Goal: Task Accomplishment & Management: Manage account settings

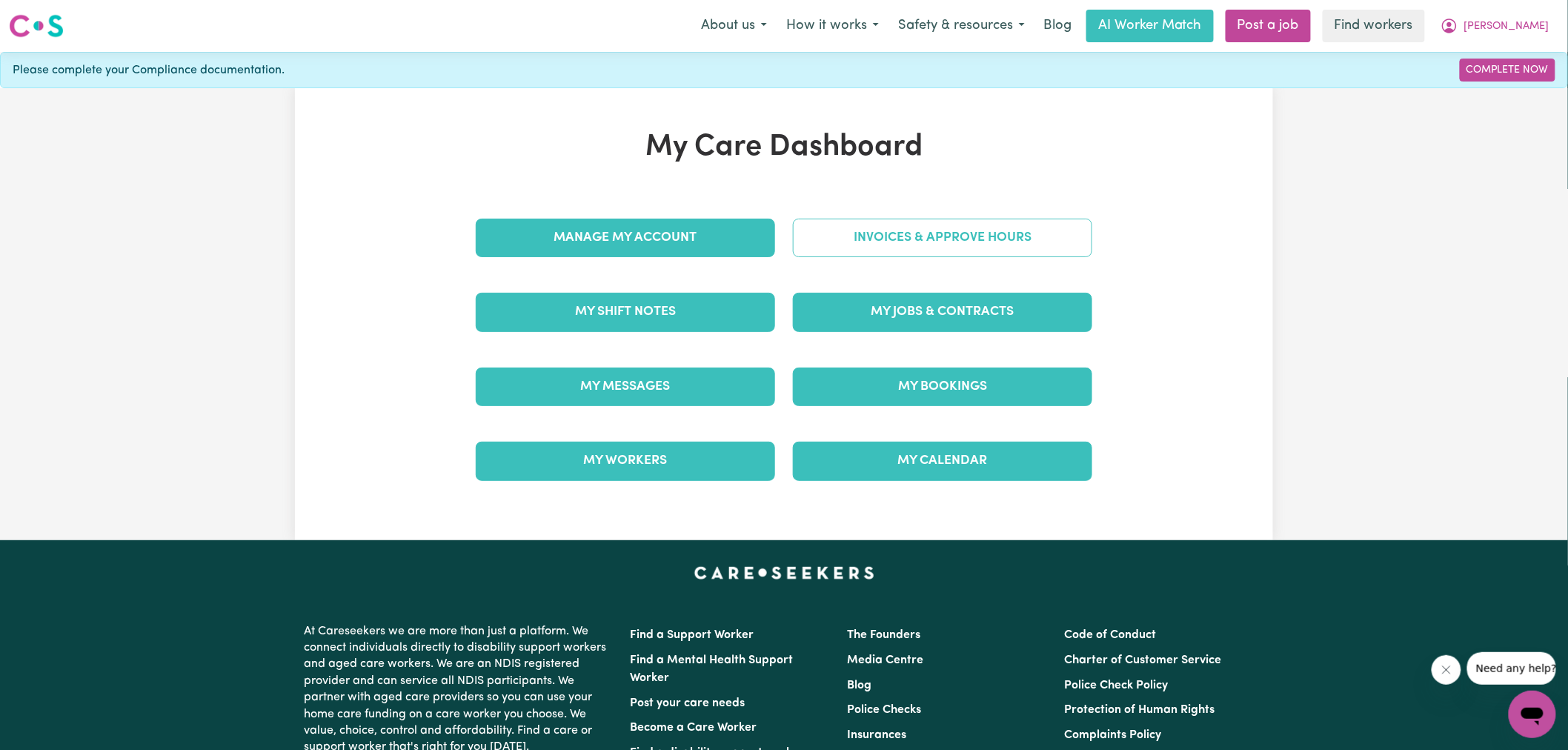
click at [834, 238] on link "Invoices & Approve Hours" at bounding box center [942, 238] width 299 height 39
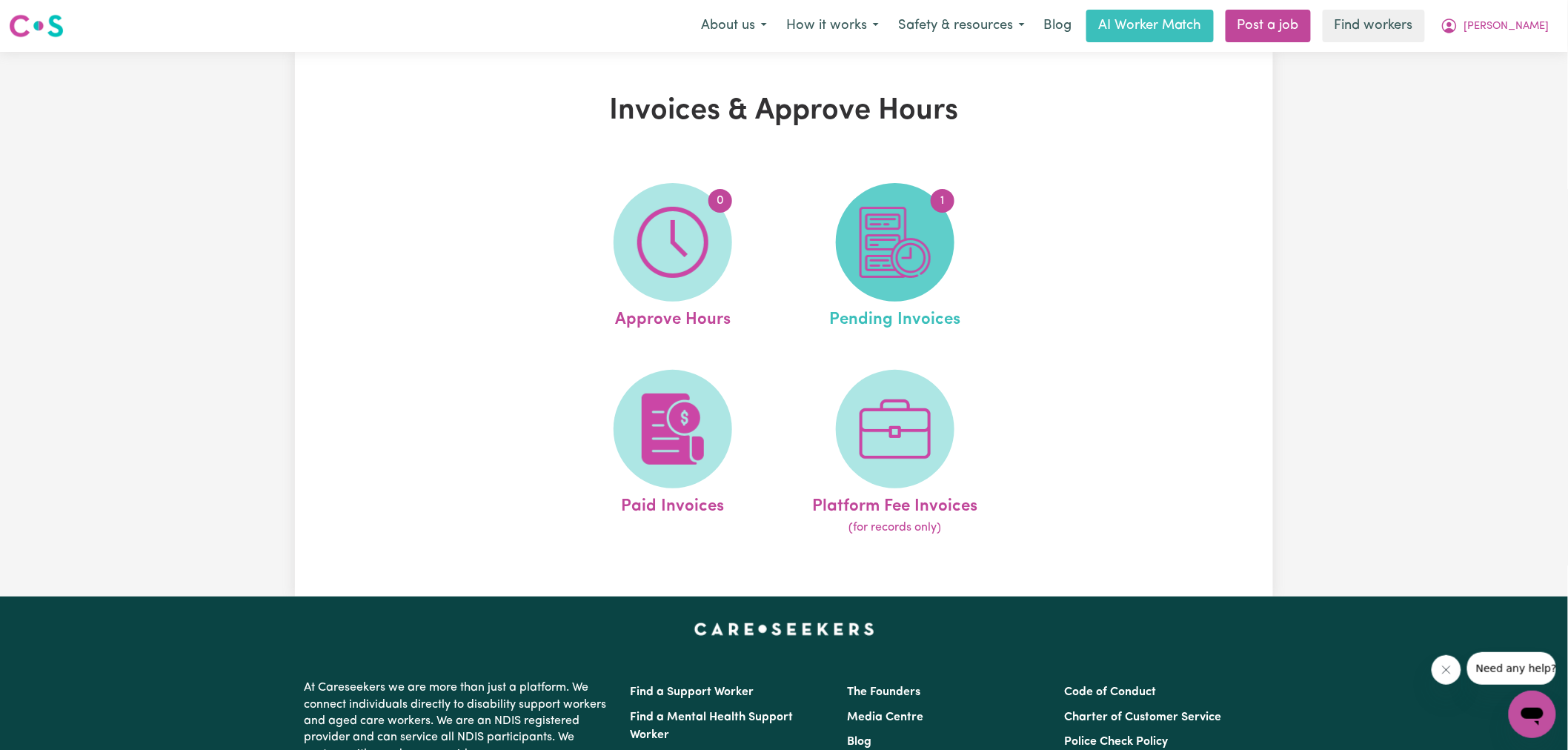
click at [888, 261] on img at bounding box center [895, 242] width 71 height 71
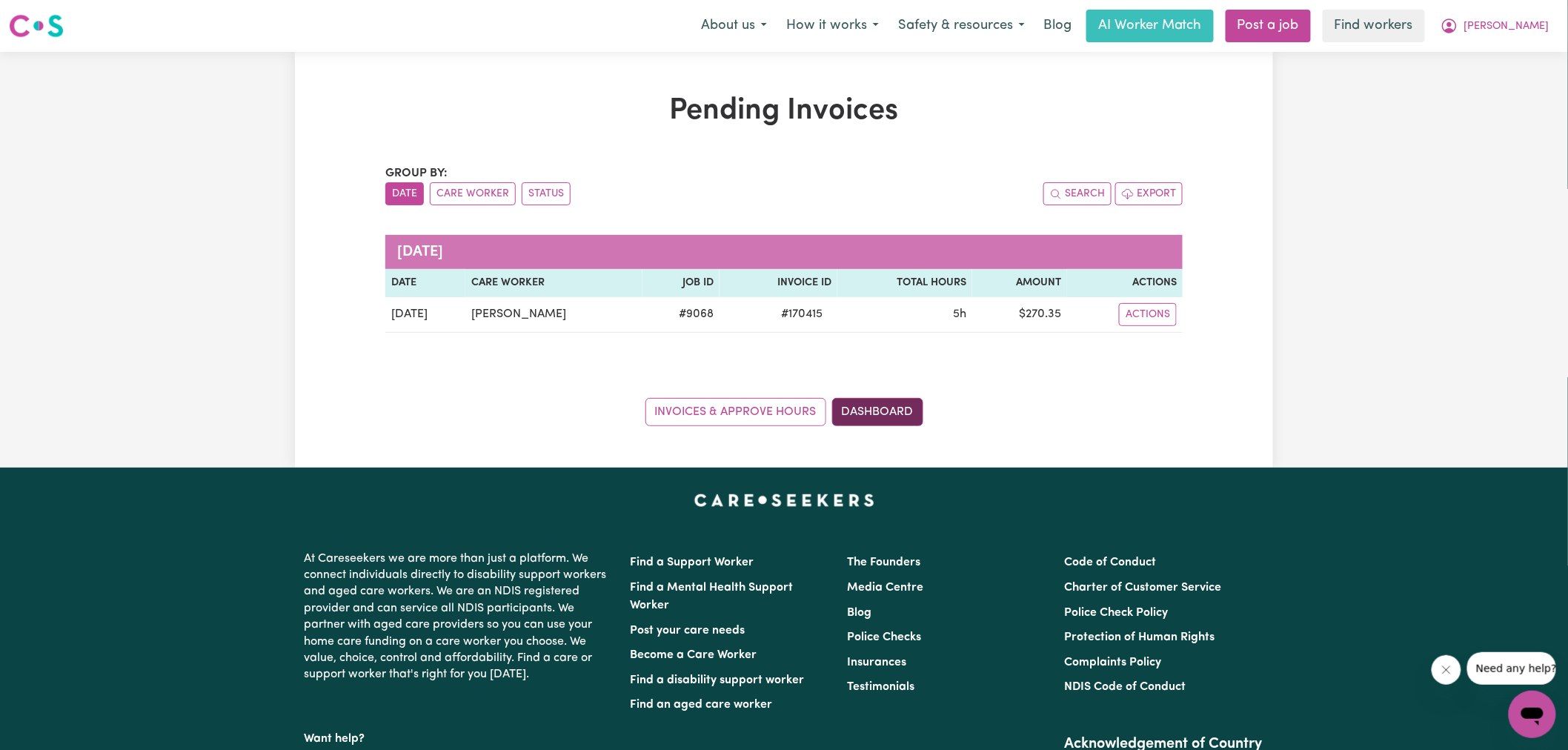
click at [909, 406] on link "Dashboard" at bounding box center [878, 412] width 91 height 28
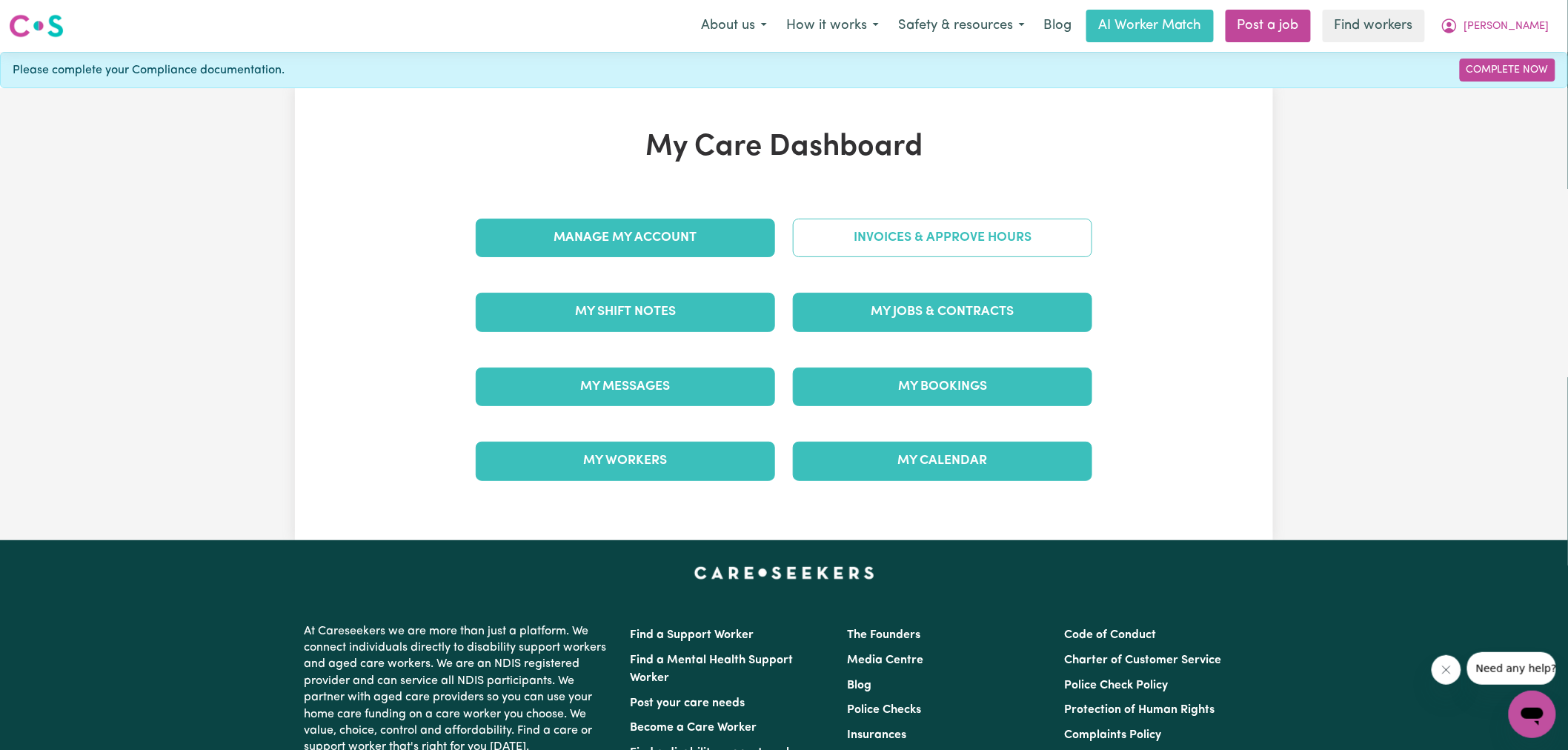
click at [855, 253] on link "Invoices & Approve Hours" at bounding box center [942, 238] width 299 height 39
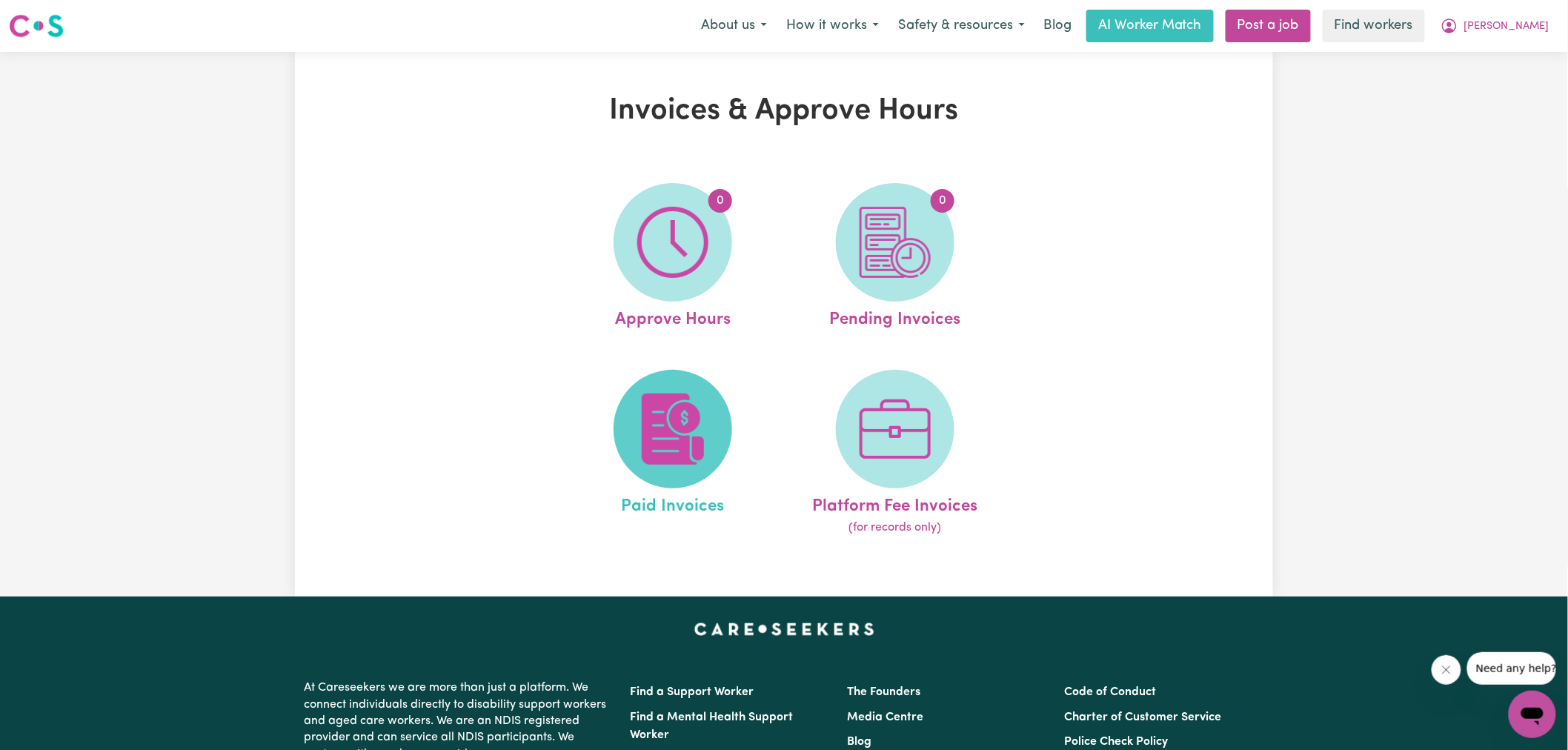
click at [706, 401] on img at bounding box center [673, 429] width 71 height 71
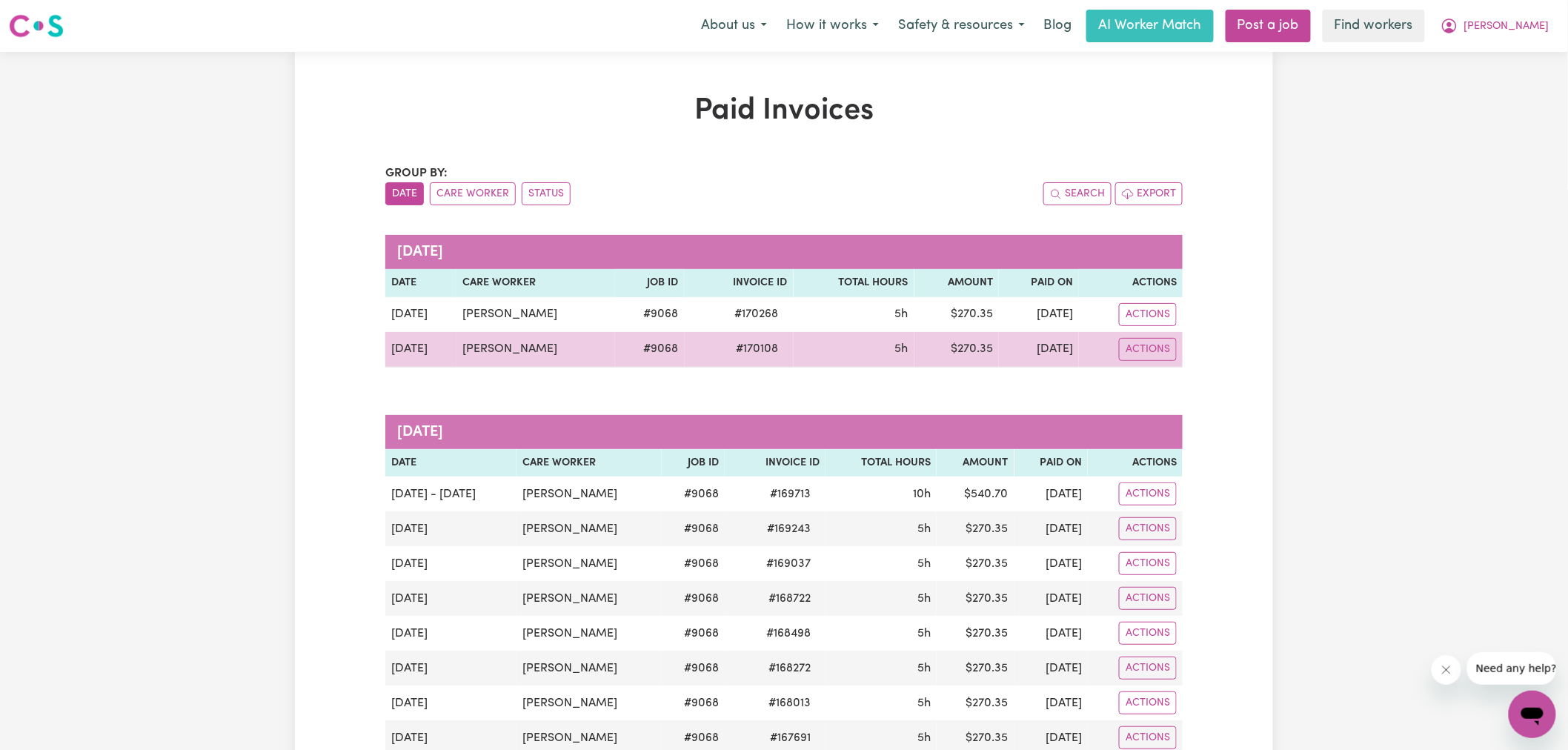
click at [749, 358] on span "# 170108" at bounding box center [758, 349] width 60 height 18
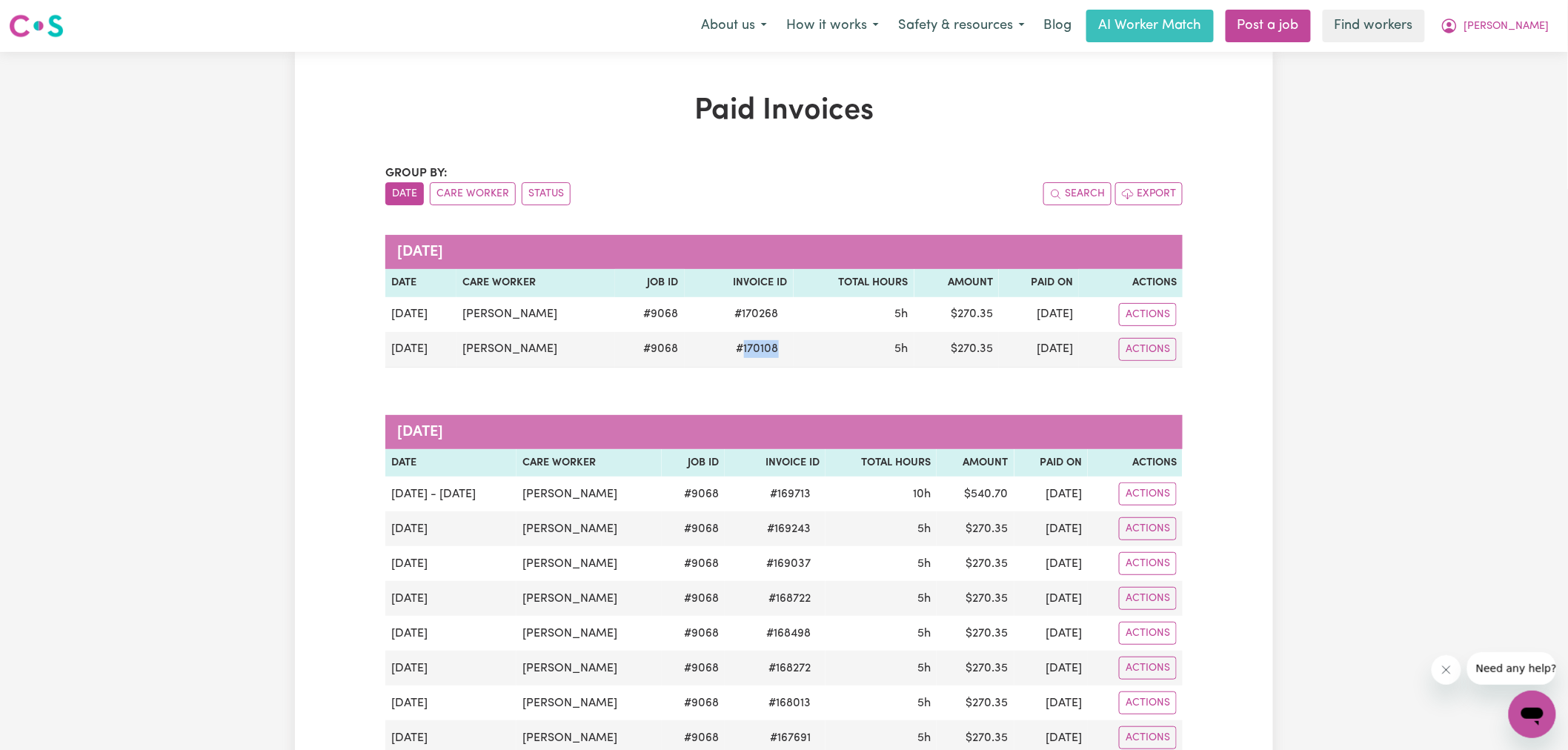
copy span "170108"
click at [1060, 110] on h1 "Paid Invoices" at bounding box center [783, 111] width 797 height 36
click at [1457, 27] on icon "My Account" at bounding box center [1449, 26] width 15 height 15
click at [1492, 84] on link "Logout" at bounding box center [1499, 85] width 117 height 28
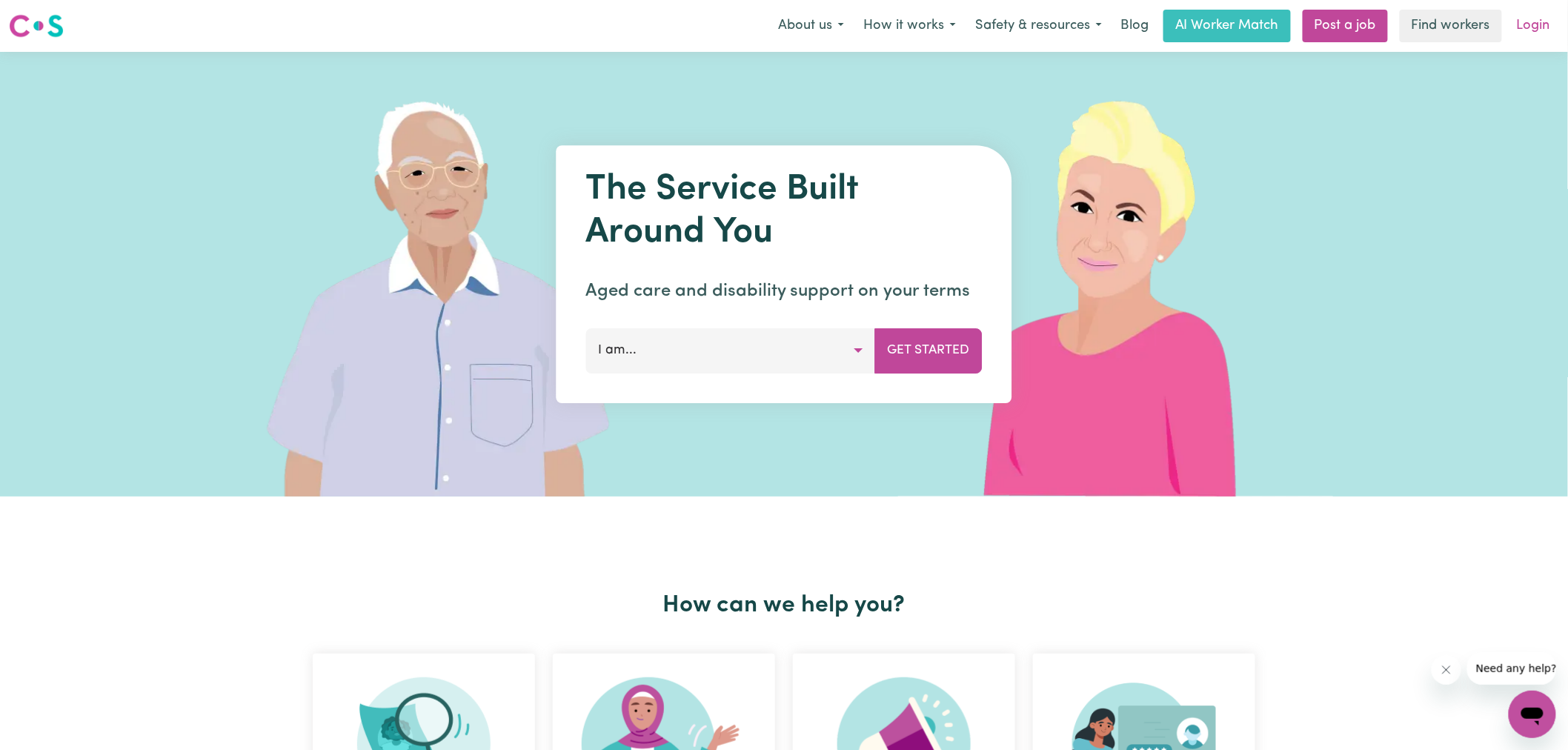
click at [1532, 32] on link "Login" at bounding box center [1533, 26] width 51 height 32
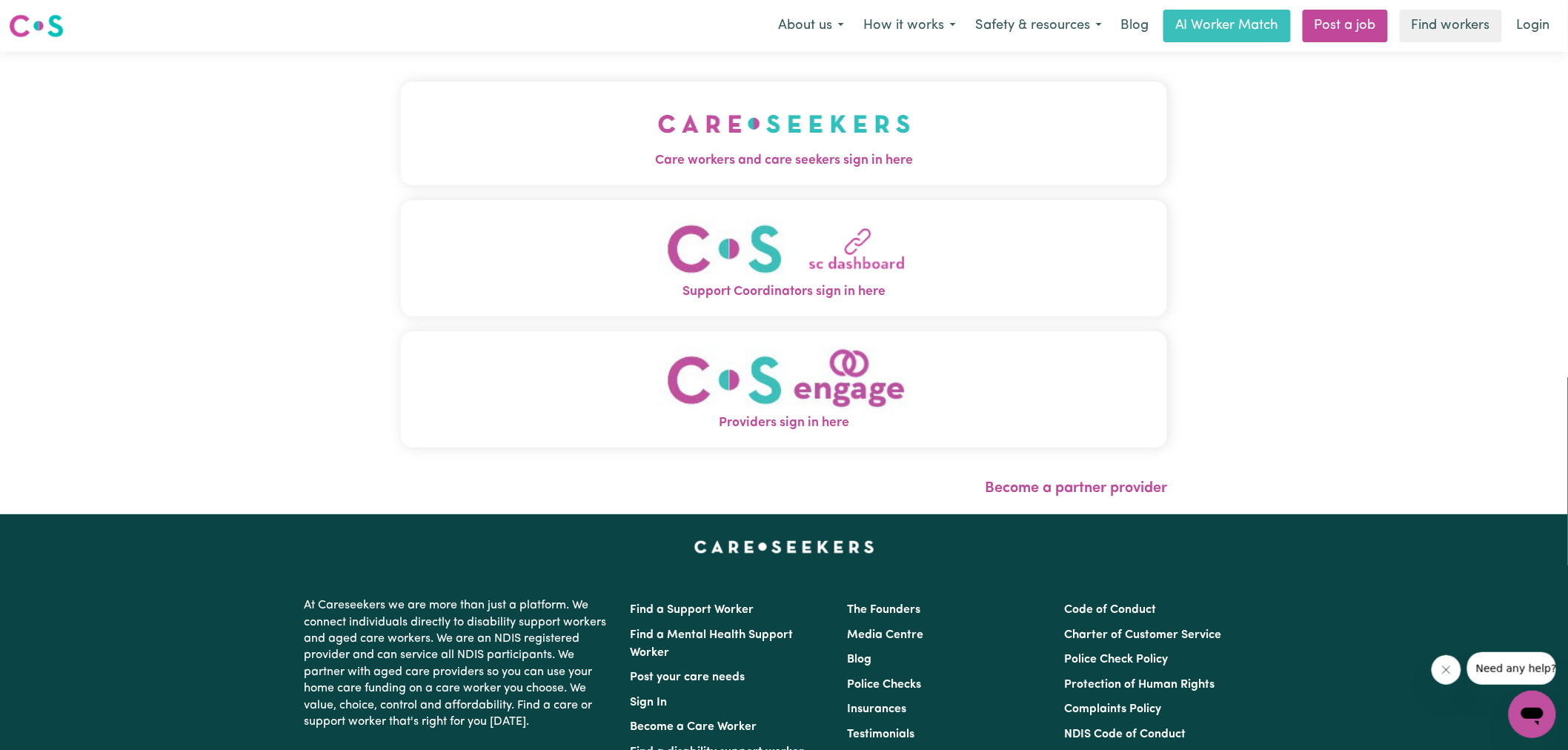
click at [752, 188] on div "Care workers and care seekers sign in here Support Coordinators sign in here Pr…" at bounding box center [783, 271] width 766 height 381
click at [756, 152] on span "Care workers and care seekers sign in here" at bounding box center [783, 161] width 766 height 19
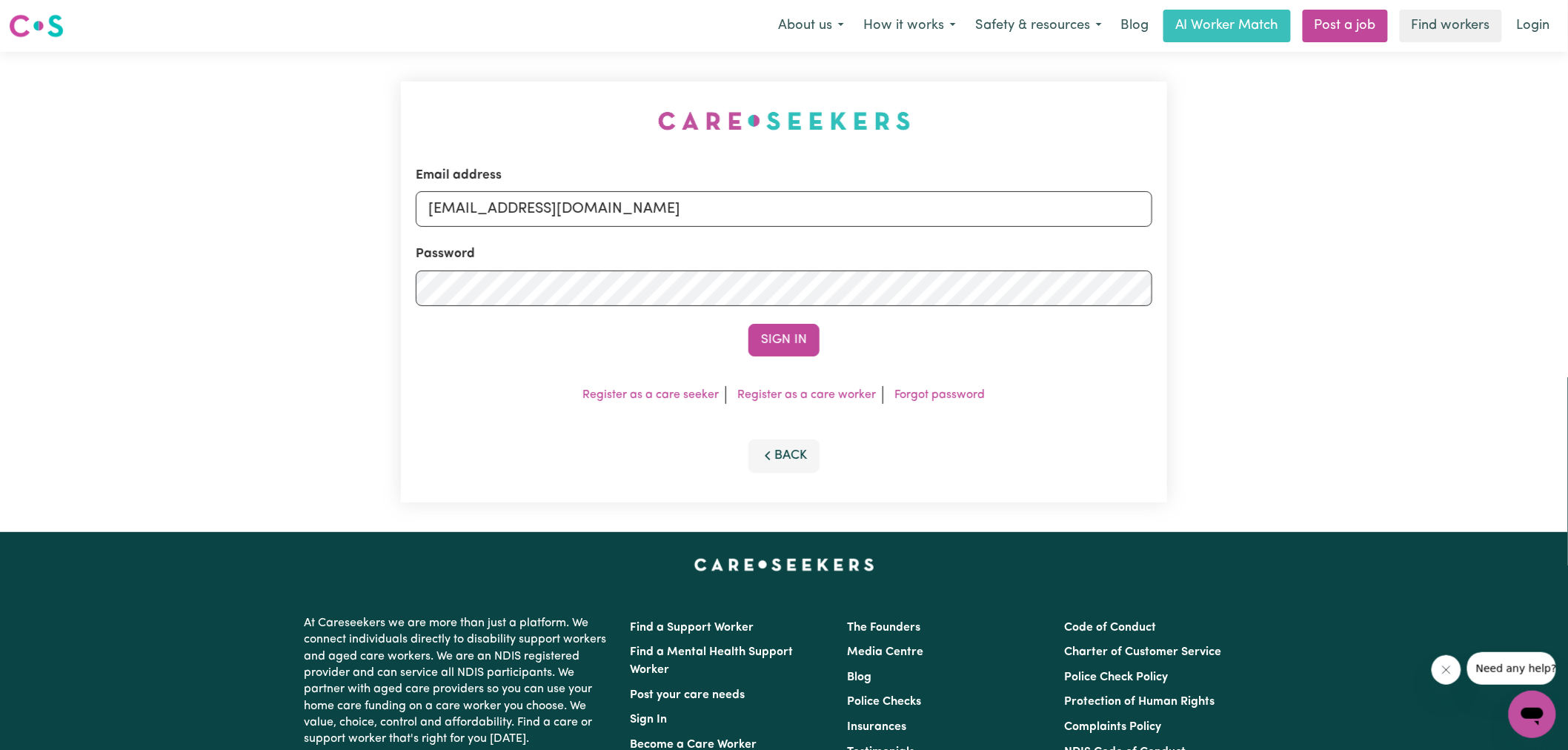
click at [402, 99] on div "Email address [EMAIL_ADDRESS][DOMAIN_NAME] Password Sign In Register as a care …" at bounding box center [784, 291] width 784 height 480
drag, startPoint x: 501, startPoint y: 209, endPoint x: 1580, endPoint y: 283, distance: 1081.5
click at [1567, 283] on html "Menu About us How it works Safety & resources Blog AI Worker Match Post a job F…" at bounding box center [784, 561] width 1568 height 1122
type input "[PERSON_NAME][EMAIL_ADDRESS][DOMAIN_NAME]"
click at [748, 324] on button "Sign In" at bounding box center [784, 340] width 71 height 32
